Goal: Task Accomplishment & Management: Use online tool/utility

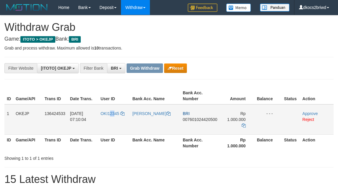
click at [114, 122] on td "OKI12345" at bounding box center [114, 119] width 32 height 30
click at [113, 122] on td "OKI12345" at bounding box center [114, 119] width 32 height 30
click at [115, 119] on td "OKI12345" at bounding box center [114, 119] width 32 height 30
click at [115, 118] on td "OKI12345" at bounding box center [114, 119] width 32 height 30
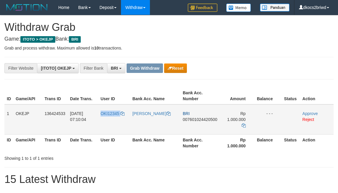
click at [114, 118] on td "OKI12345" at bounding box center [114, 119] width 32 height 30
click at [113, 118] on td "OKI12345" at bounding box center [114, 119] width 32 height 30
click at [114, 116] on td "OKI12345" at bounding box center [114, 119] width 32 height 30
click at [113, 116] on td "OKI12345" at bounding box center [114, 119] width 32 height 30
click at [111, 117] on td "OKI12345" at bounding box center [114, 119] width 32 height 30
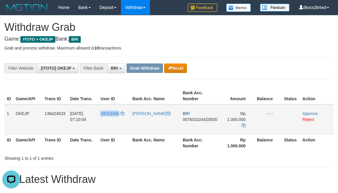
click at [110, 117] on td "OKI12345" at bounding box center [114, 119] width 32 height 30
click at [151, 117] on td "[PERSON_NAME]" at bounding box center [155, 119] width 50 height 30
copy link "[PERSON_NAME]"
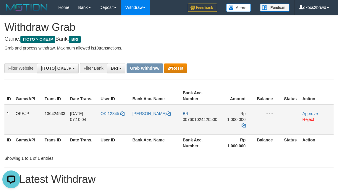
click at [112, 121] on td "OKI12345" at bounding box center [114, 119] width 32 height 30
copy link "OKI12345"
click at [153, 121] on td "[PERSON_NAME]" at bounding box center [155, 119] width 50 height 30
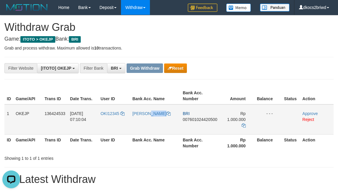
click at [153, 121] on td "[PERSON_NAME]" at bounding box center [155, 119] width 50 height 30
copy link "[PERSON_NAME]"
click at [193, 122] on td "BRI 007601024420500" at bounding box center [199, 119] width 39 height 30
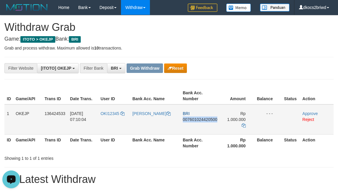
copy span "007601024420500"
click at [199, 126] on td "BRI 007601024420500" at bounding box center [199, 119] width 39 height 30
click at [242, 123] on icon at bounding box center [244, 125] width 4 height 4
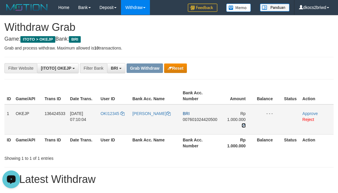
click at [242, 123] on icon at bounding box center [244, 125] width 4 height 4
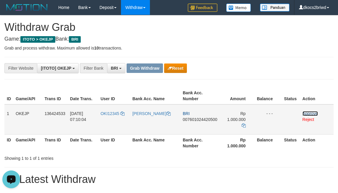
click at [308, 112] on link "Approve" at bounding box center [310, 113] width 15 height 5
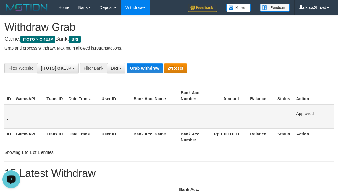
click at [130, 186] on th "User ID" at bounding box center [112, 192] width 36 height 17
drag, startPoint x: 149, startPoint y: 70, endPoint x: 154, endPoint y: 70, distance: 4.7
click at [149, 70] on button "Grab Withdraw" at bounding box center [145, 67] width 36 height 9
click at [278, 102] on th "Status" at bounding box center [284, 95] width 19 height 17
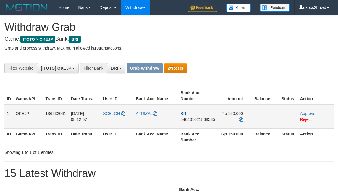
click at [117, 117] on td "XCELON" at bounding box center [117, 116] width 33 height 24
copy span "XCELON"
drag, startPoint x: 117, startPoint y: 117, endPoint x: 113, endPoint y: 115, distance: 4.9
click at [113, 115] on td "XCELON" at bounding box center [117, 116] width 33 height 24
click at [146, 119] on td "AFRIZAL" at bounding box center [155, 116] width 45 height 24
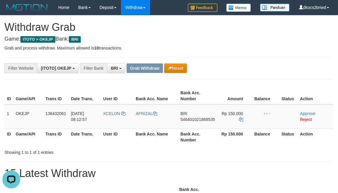
copy link "AFRIZAL"
drag, startPoint x: 146, startPoint y: 119, endPoint x: 2, endPoint y: 149, distance: 146.8
click at [146, 119] on td "AFRIZAL" at bounding box center [155, 116] width 45 height 24
copy link "AFRIZAL"
click at [171, 122] on td "AFRIZAL" at bounding box center [155, 116] width 45 height 24
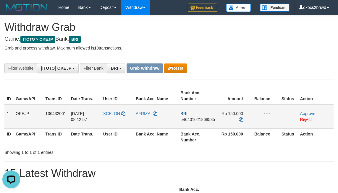
click at [177, 122] on td "AFRIZAL" at bounding box center [155, 116] width 45 height 24
click at [182, 122] on td "BRI 546401021868535" at bounding box center [197, 116] width 39 height 24
copy span "546401021868535"
click at [196, 122] on td "BRI 546401021868535" at bounding box center [197, 116] width 39 height 24
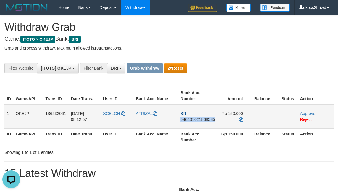
click at [196, 122] on td "BRI 546401021868535" at bounding box center [197, 116] width 39 height 24
click at [202, 126] on td "BRI 546401021868535" at bounding box center [197, 116] width 39 height 24
click at [241, 118] on icon at bounding box center [241, 119] width 4 height 4
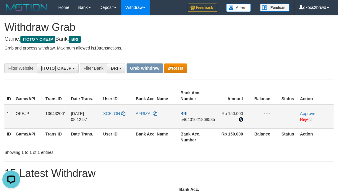
click at [241, 118] on icon at bounding box center [241, 119] width 4 height 4
click at [306, 112] on link "Approve" at bounding box center [307, 113] width 15 height 5
